Goal: Register for event/course

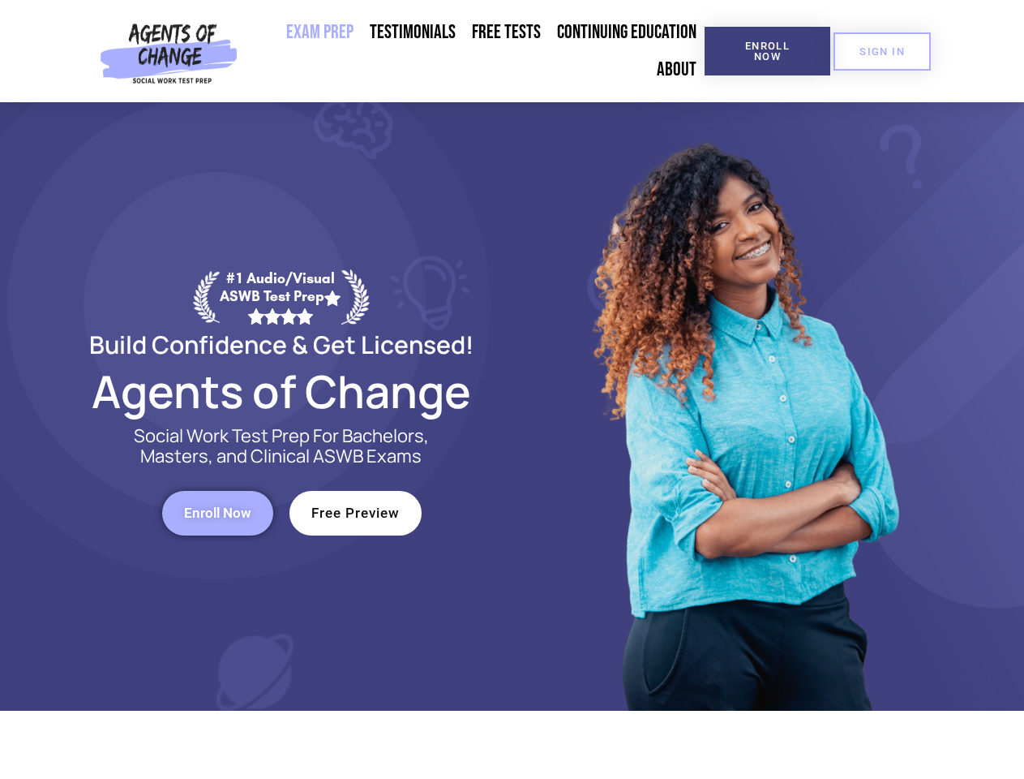
click at [513, 389] on div at bounding box center [744, 406] width 462 height 608
click at [767, 51] on span "Enroll Now" at bounding box center [768, 51] width 74 height 21
click at [883, 51] on span "SIGN IN" at bounding box center [882, 51] width 45 height 11
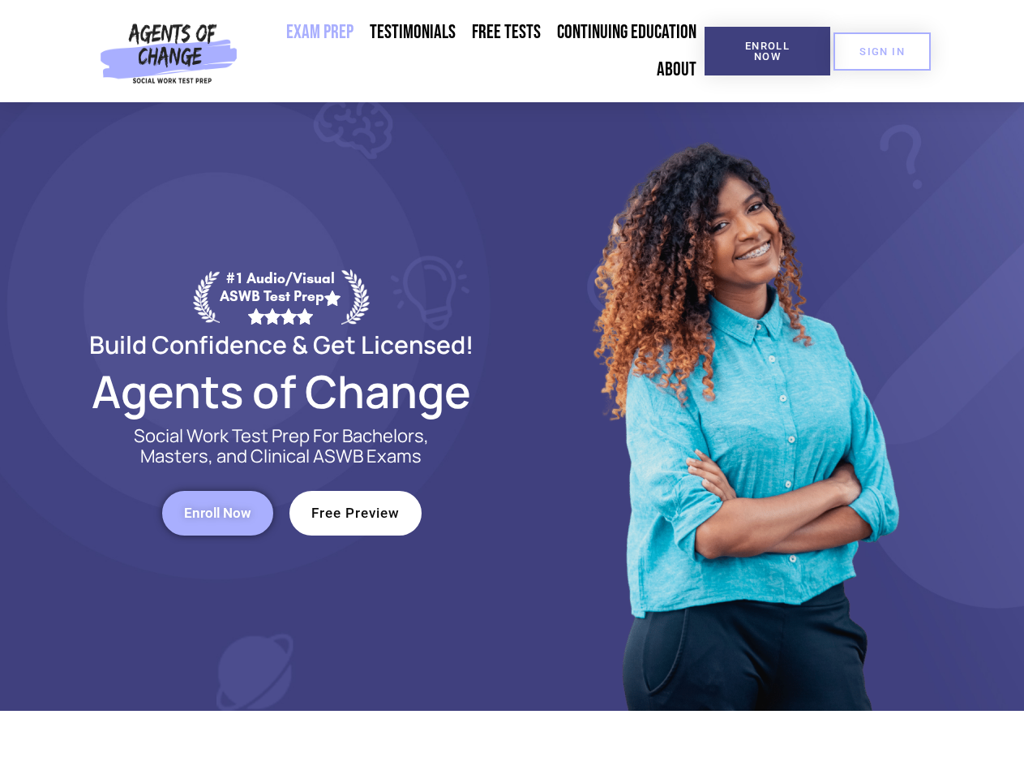
click at [217, 513] on span "Enroll Now" at bounding box center [217, 513] width 67 height 14
click at [355, 513] on span "Free Preview" at bounding box center [355, 513] width 88 height 14
